Goal: Task Accomplishment & Management: Manage account settings

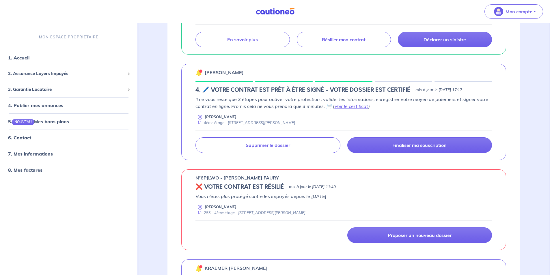
scroll to position [144, 0]
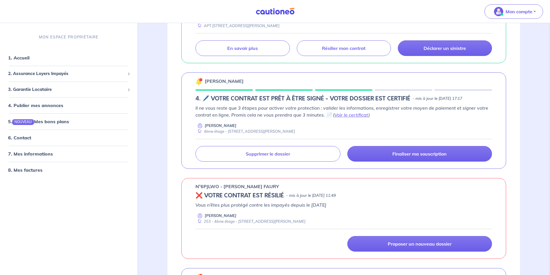
click at [255, 130] on div "4ème étage - [STREET_ADDRESS][PERSON_NAME]" at bounding box center [246, 131] width 100 height 5
click at [233, 130] on div "4ème étage - [STREET_ADDRESS][PERSON_NAME]" at bounding box center [246, 131] width 100 height 5
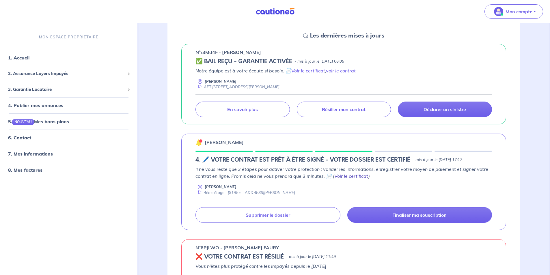
scroll to position [87, 0]
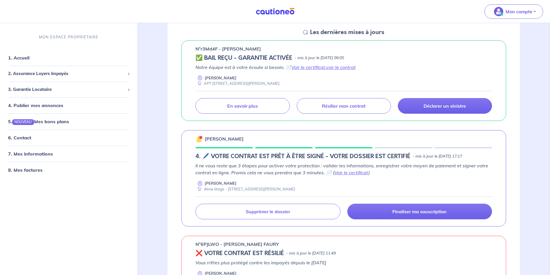
click at [256, 169] on div "[PERSON_NAME] 4ème étage - [STREET_ADDRESS][PERSON_NAME]" at bounding box center [344, 186] width 297 height 11
click at [305, 169] on link "Voir le certificat" at bounding box center [352, 173] width 34 height 6
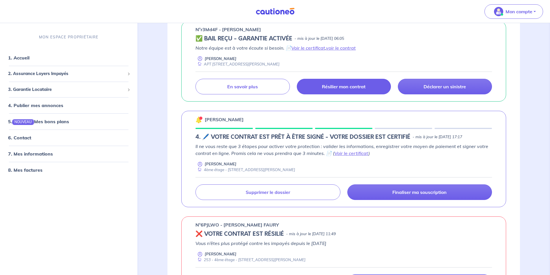
scroll to position [144, 0]
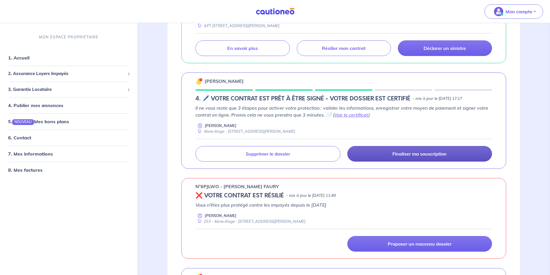
click at [305, 153] on p "Finaliser ma souscription" at bounding box center [420, 154] width 54 height 6
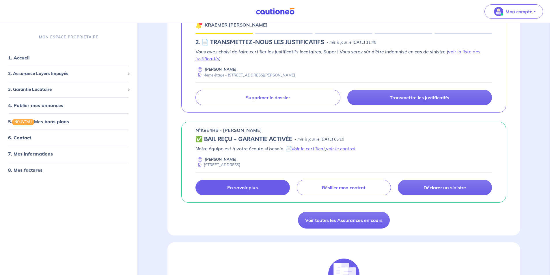
scroll to position [433, 0]
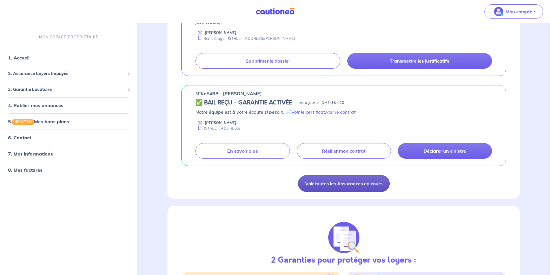
click at [305, 169] on link "Voir toutes les Assurances en cours" at bounding box center [344, 183] width 92 height 17
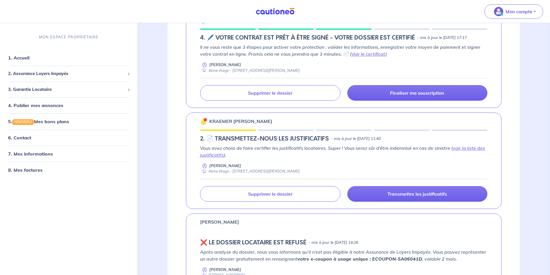
scroll to position [144, 0]
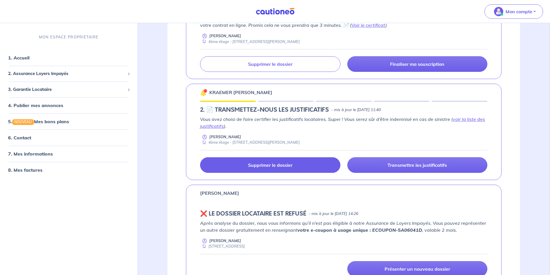
click at [290, 168] on link "Supprimer le dossier" at bounding box center [270, 165] width 140 height 16
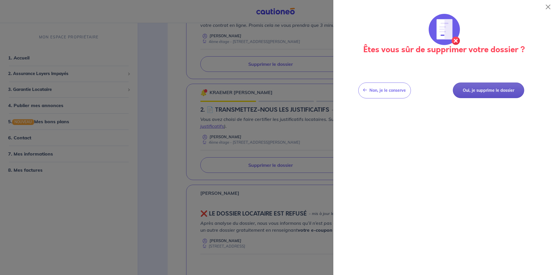
click at [305, 93] on button "Oui, je supprime le dossier" at bounding box center [487, 91] width 71 height 16
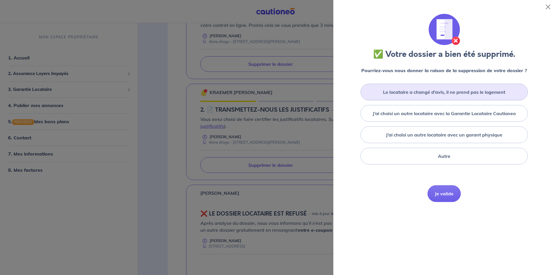
click at [305, 95] on label "Le locataire a changé d’avis, il ne prend pas le logement" at bounding box center [444, 92] width 122 height 7
click at [0, 0] on input "Le locataire a changé d’avis, il ne prend pas le logement" at bounding box center [0, 0] width 0 height 0
click at [305, 169] on button "Je valide" at bounding box center [443, 202] width 33 height 17
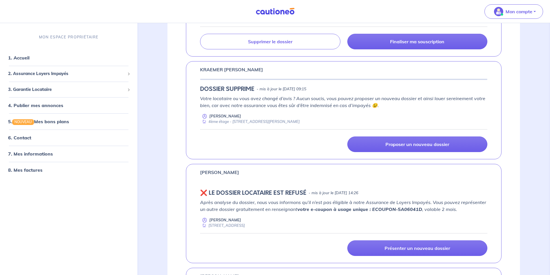
scroll to position [0, 0]
